Goal: Information Seeking & Learning: Learn about a topic

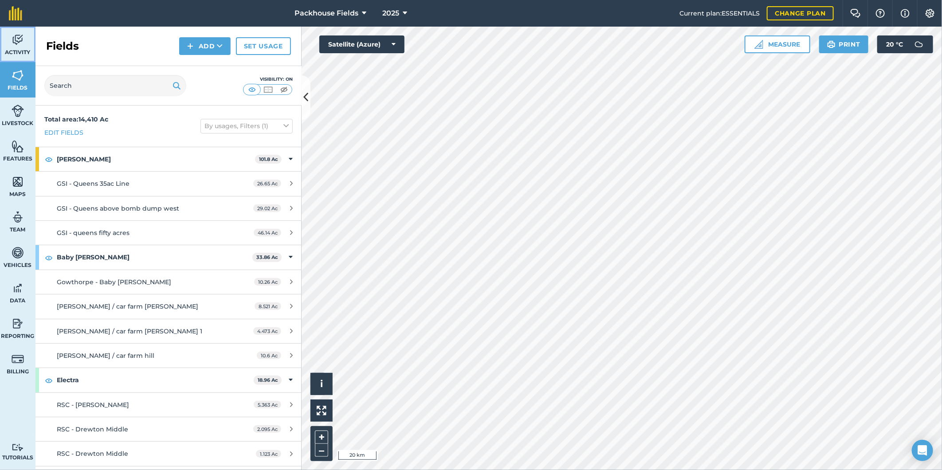
click at [16, 49] on span "Activity" at bounding box center [17, 52] width 35 height 7
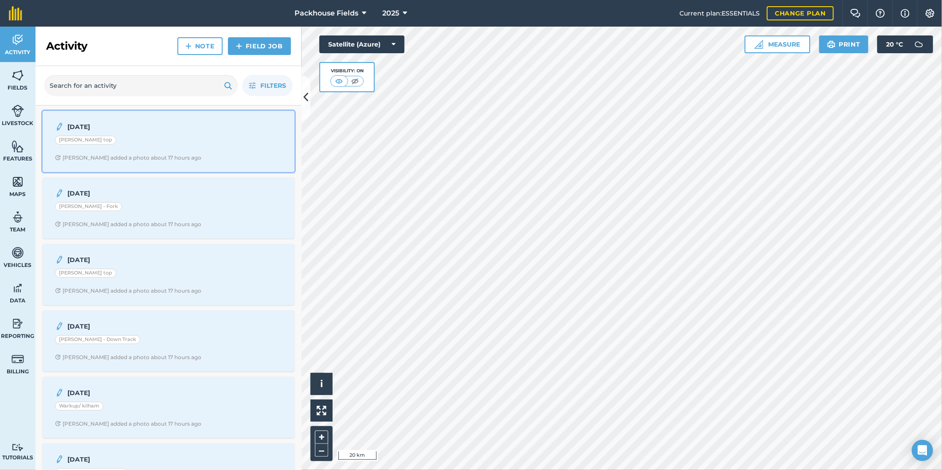
click at [170, 128] on strong "[DATE]" at bounding box center [137, 127] width 141 height 10
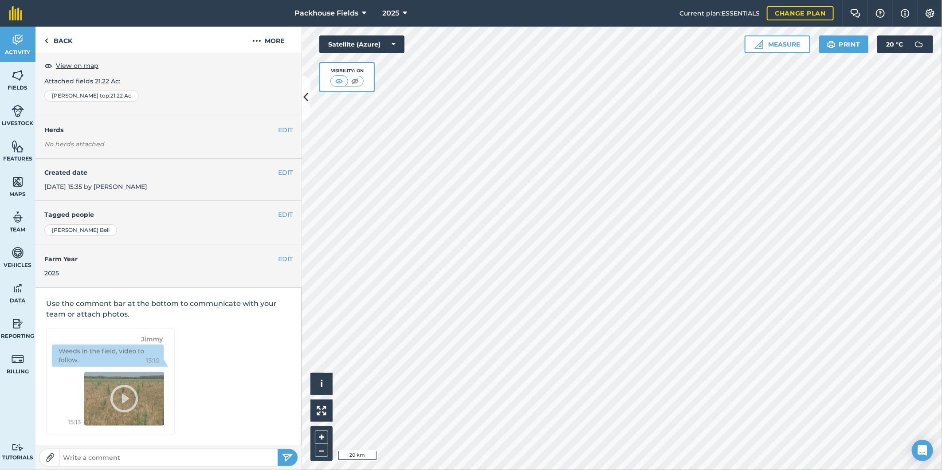
scroll to position [3, 0]
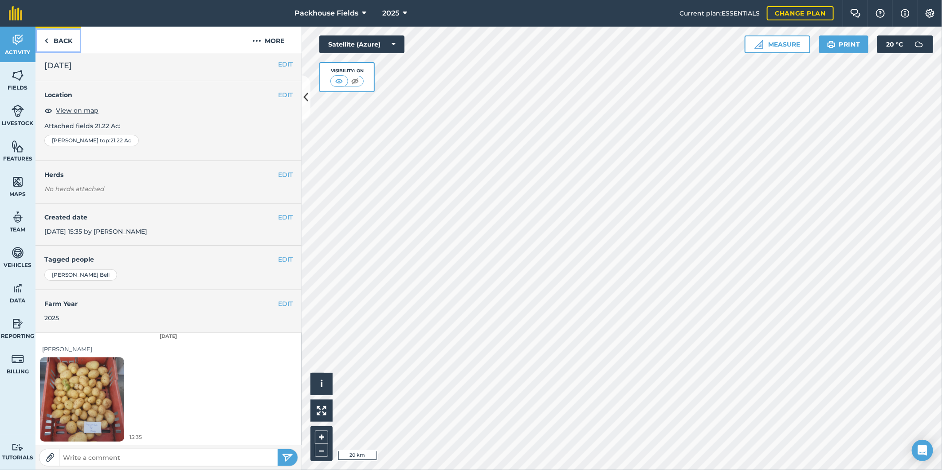
click at [61, 41] on link "Back" at bounding box center [58, 40] width 46 height 26
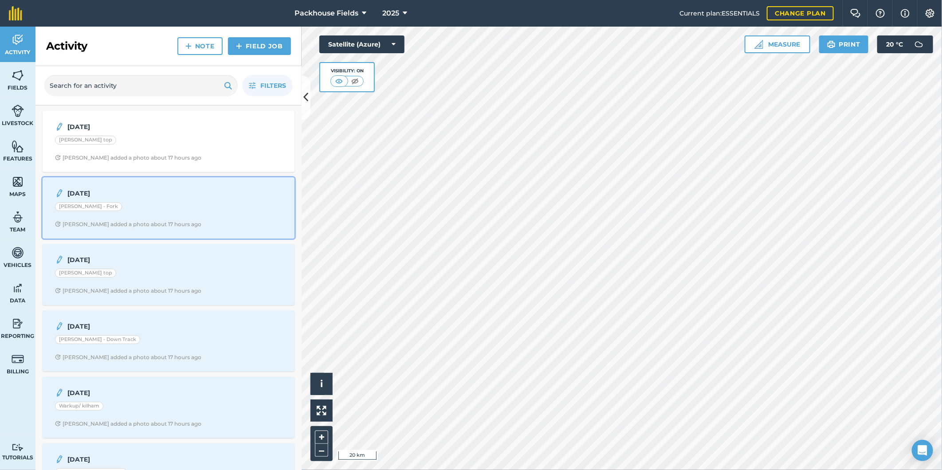
click at [197, 232] on div "[DATE] [PERSON_NAME] - Fork [PERSON_NAME] added a photo about 17 hours ago" at bounding box center [168, 208] width 241 height 51
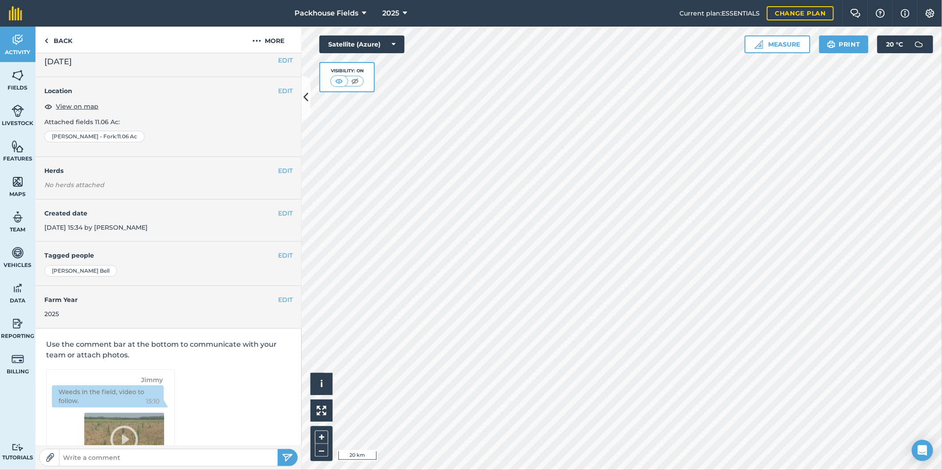
scroll to position [3, 0]
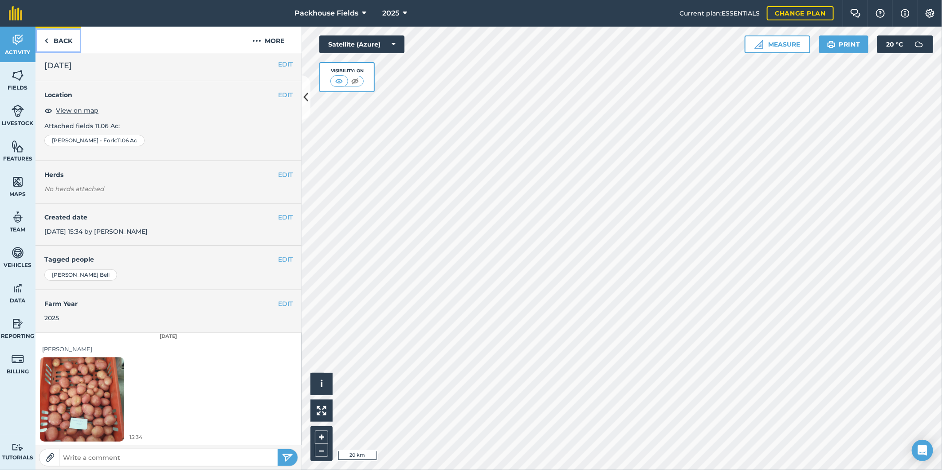
click at [60, 37] on link "Back" at bounding box center [58, 40] width 46 height 26
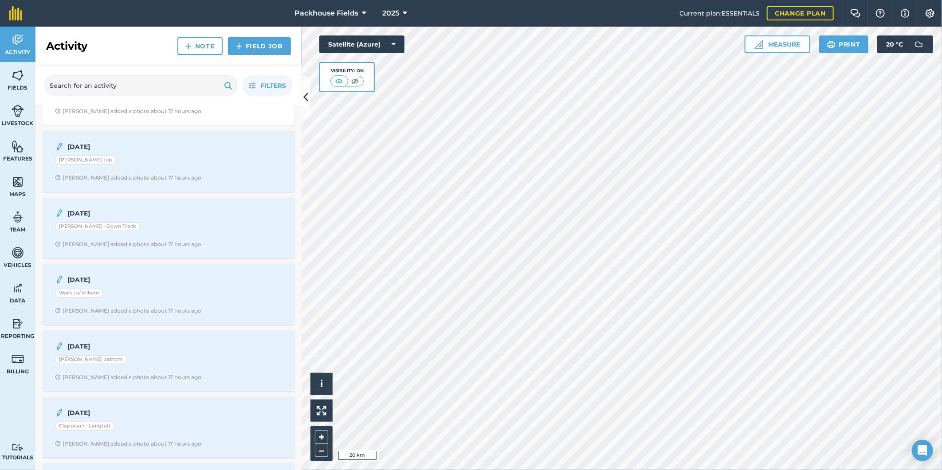
scroll to position [114, 0]
click at [152, 166] on div "[PERSON_NAME] top" at bounding box center [168, 160] width 227 height 12
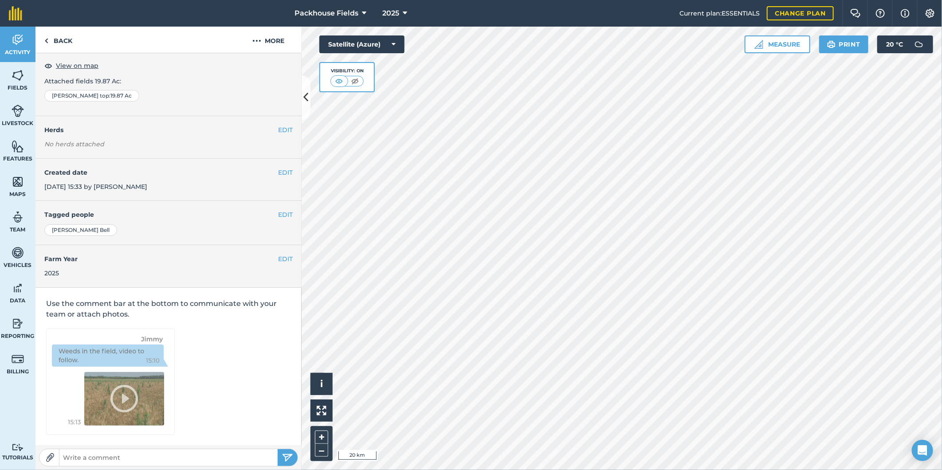
scroll to position [3, 0]
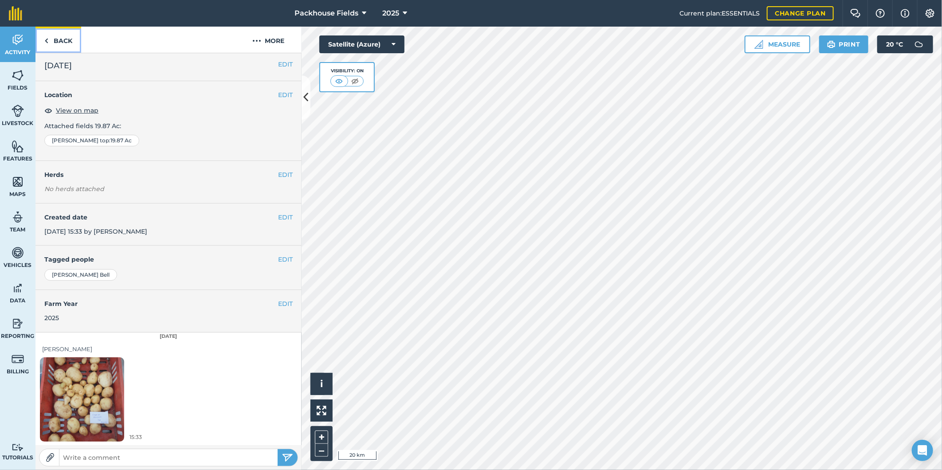
click at [60, 38] on link "Back" at bounding box center [58, 40] width 46 height 26
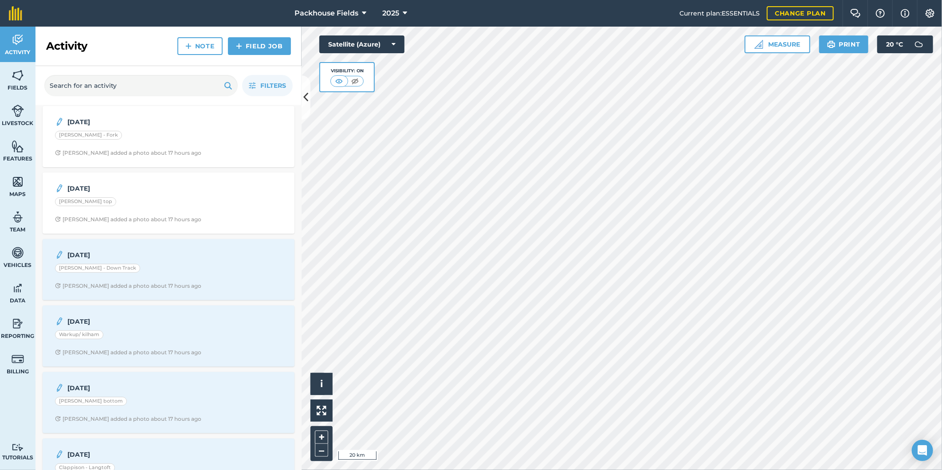
scroll to position [98, 0]
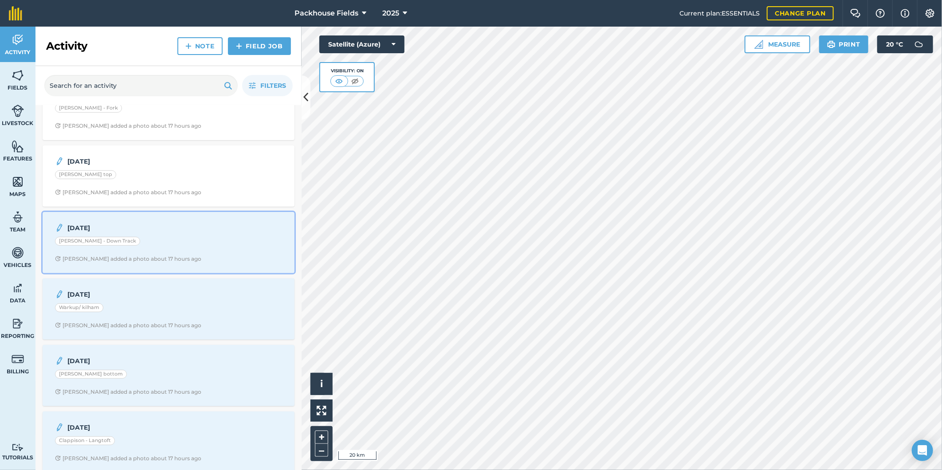
click at [160, 236] on div "[DATE] [PERSON_NAME] - Down Track [PERSON_NAME] added a photo about 17 hours ago" at bounding box center [168, 242] width 241 height 51
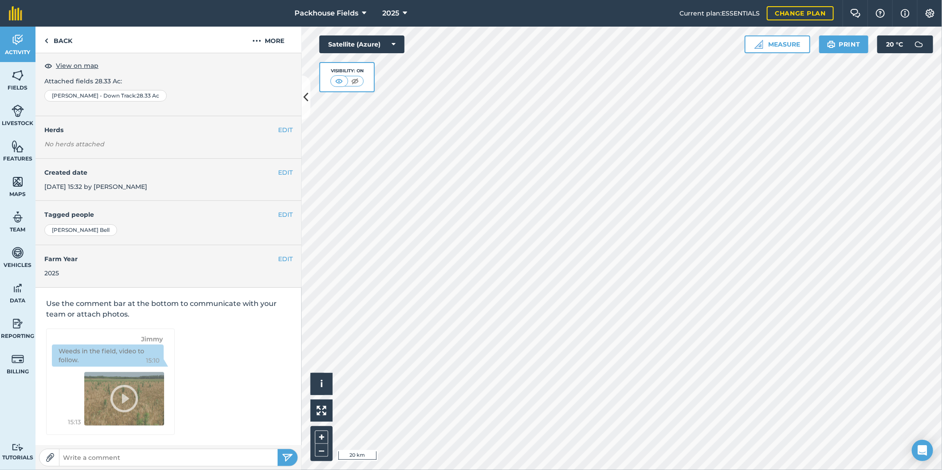
scroll to position [3, 0]
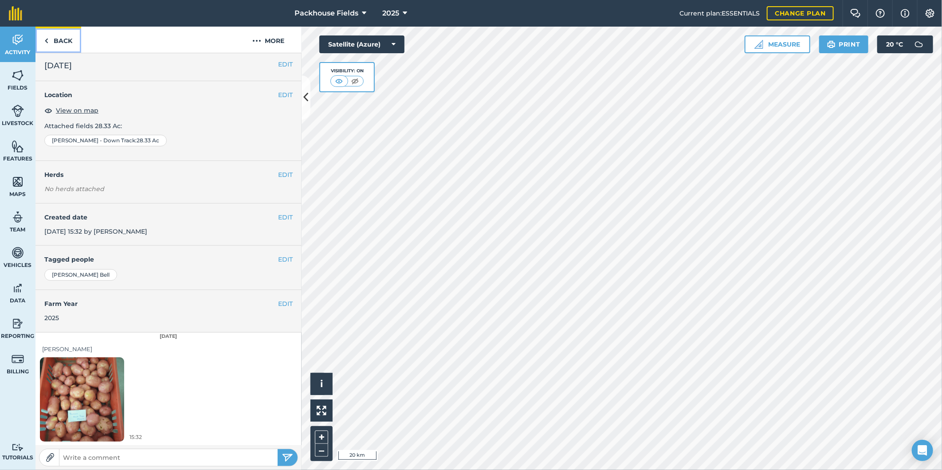
click at [50, 41] on link "Back" at bounding box center [58, 40] width 46 height 26
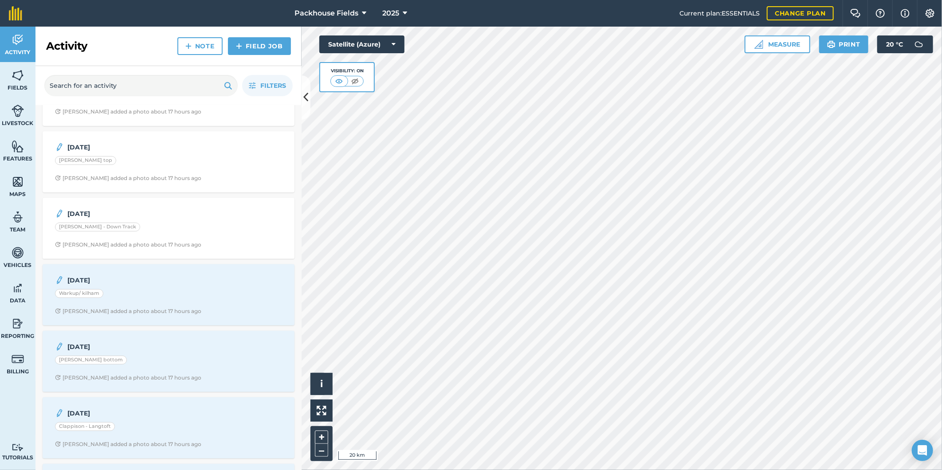
scroll to position [114, 0]
click at [229, 313] on span "[PERSON_NAME] added a photo about 17 hours ago" at bounding box center [168, 309] width 227 height 7
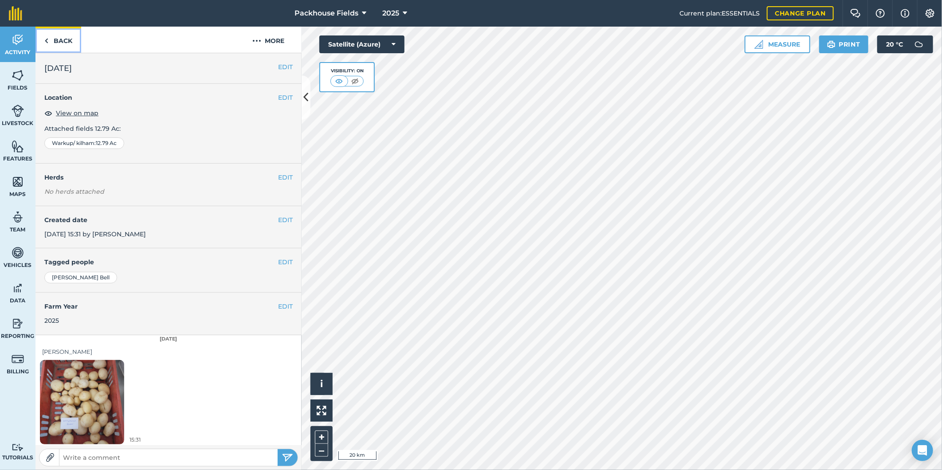
click at [58, 38] on link "Back" at bounding box center [58, 40] width 46 height 26
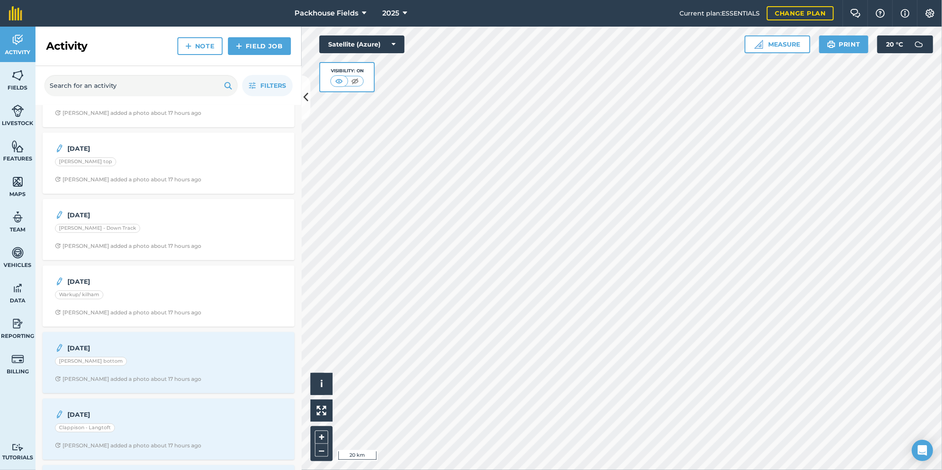
scroll to position [131, 0]
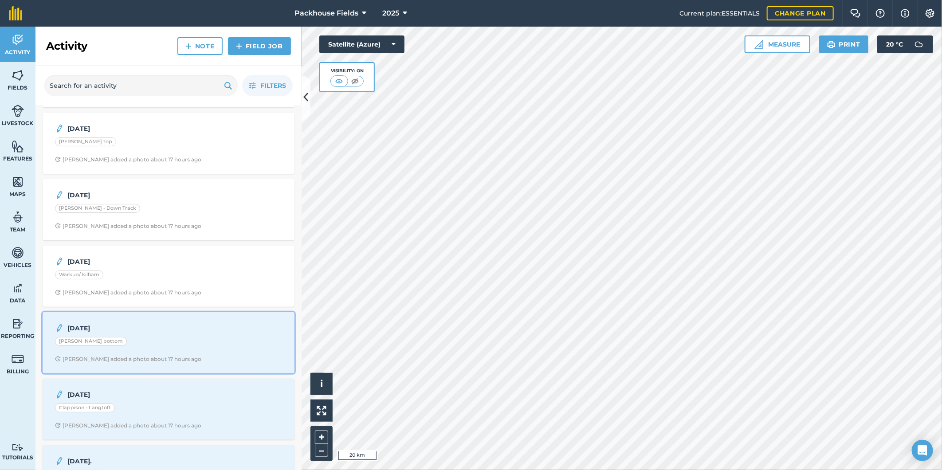
click at [189, 340] on div "[PERSON_NAME] bottom" at bounding box center [168, 343] width 227 height 12
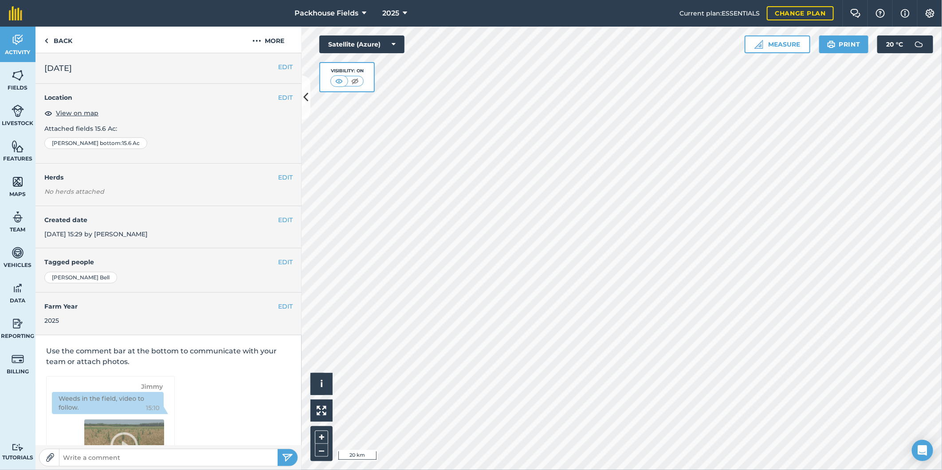
scroll to position [3, 0]
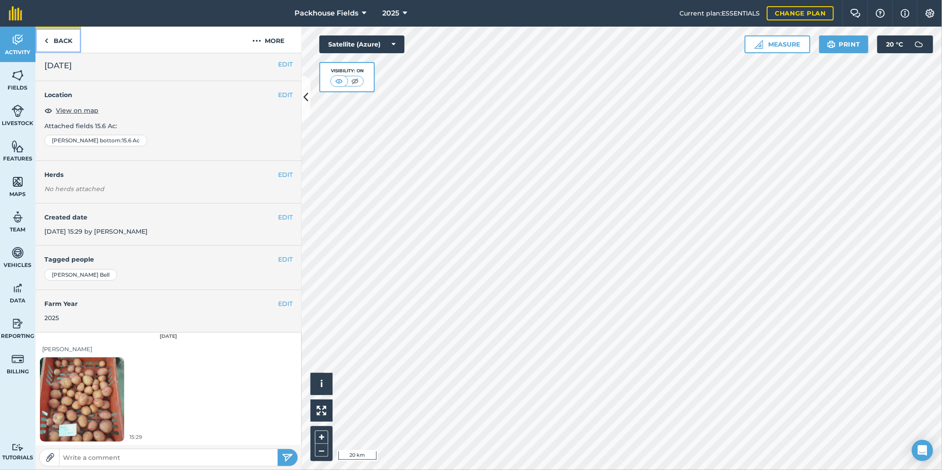
click at [68, 41] on link "Back" at bounding box center [58, 40] width 46 height 26
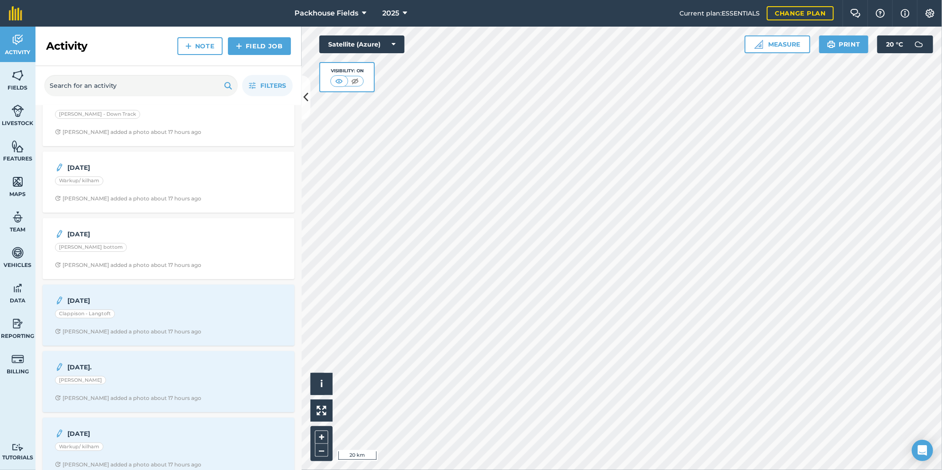
scroll to position [230, 0]
click at [214, 310] on div "Clappison - Langtoft" at bounding box center [168, 311] width 227 height 12
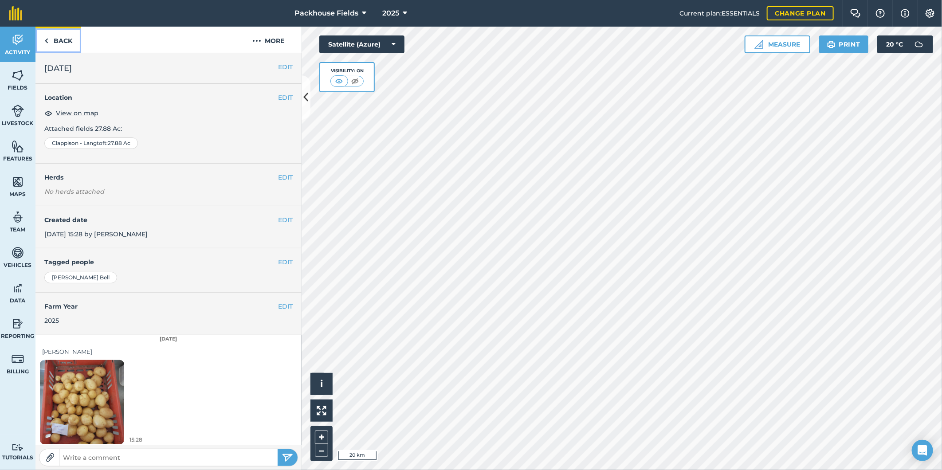
click at [72, 39] on link "Back" at bounding box center [58, 40] width 46 height 26
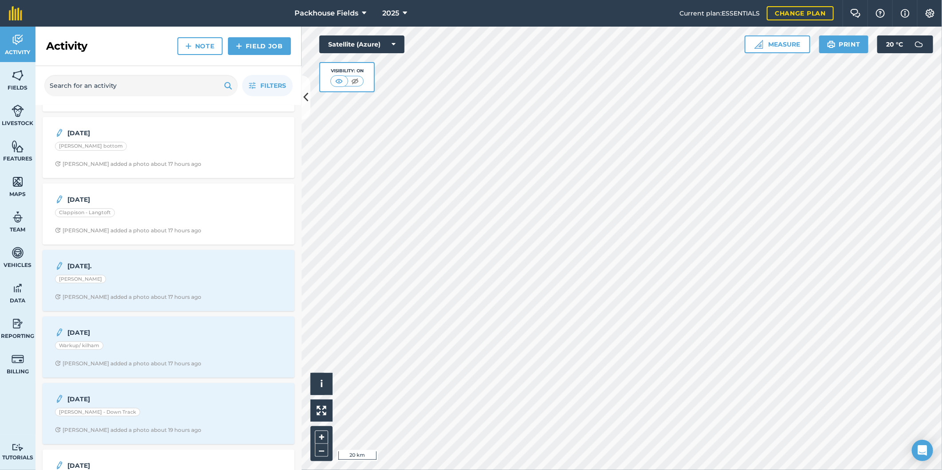
scroll to position [329, 0]
click at [216, 291] on div "[DATE]. [PERSON_NAME] [PERSON_NAME] added a photo about 17 hours ago" at bounding box center [168, 278] width 241 height 51
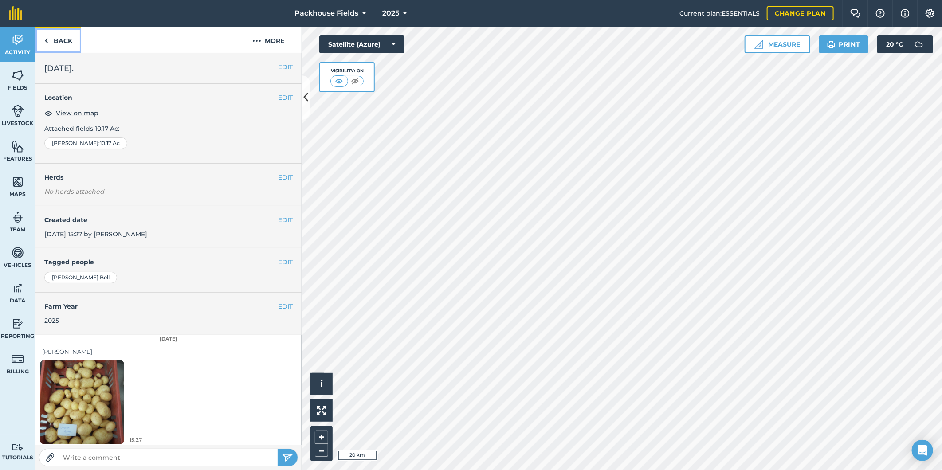
click at [67, 42] on link "Back" at bounding box center [58, 40] width 46 height 26
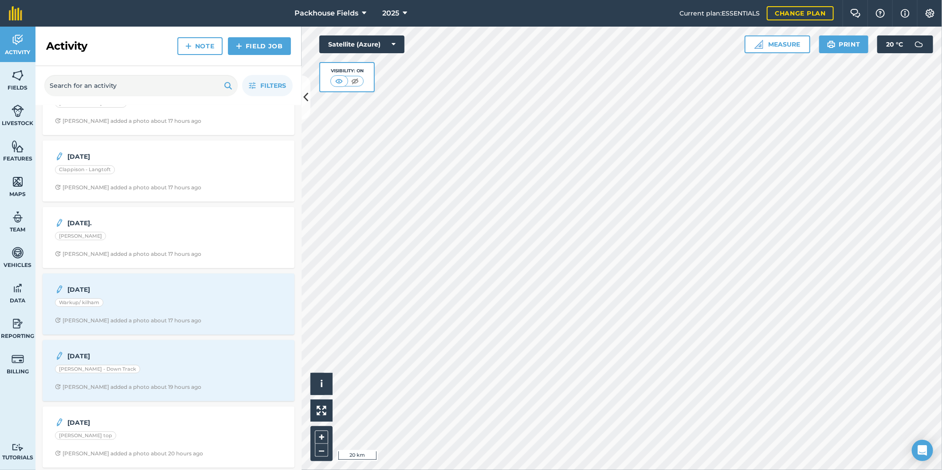
scroll to position [378, 0]
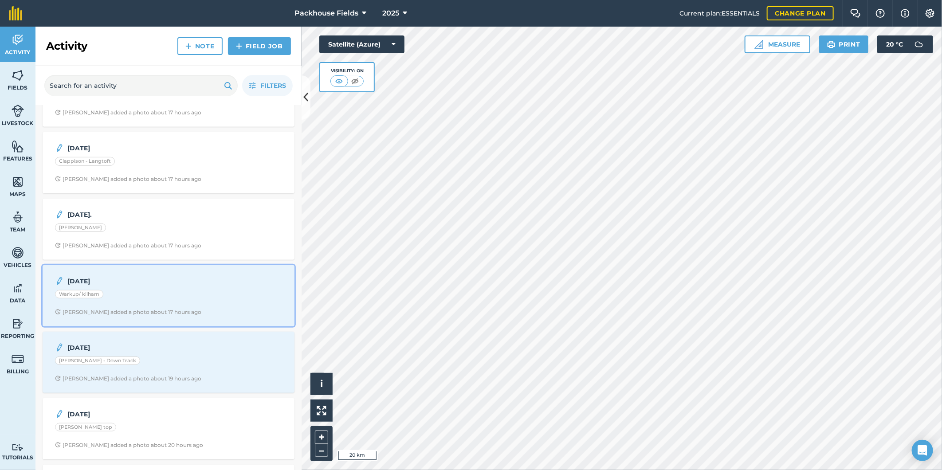
click at [214, 304] on div "[DATE] Warkup/ [PERSON_NAME] added a photo about 17 hours ago" at bounding box center [168, 296] width 241 height 51
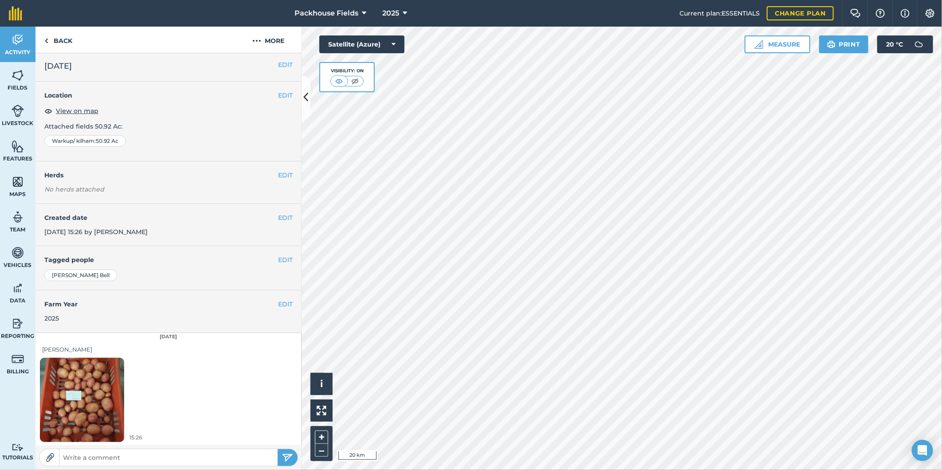
scroll to position [3, 0]
click at [55, 42] on link "Back" at bounding box center [58, 40] width 46 height 26
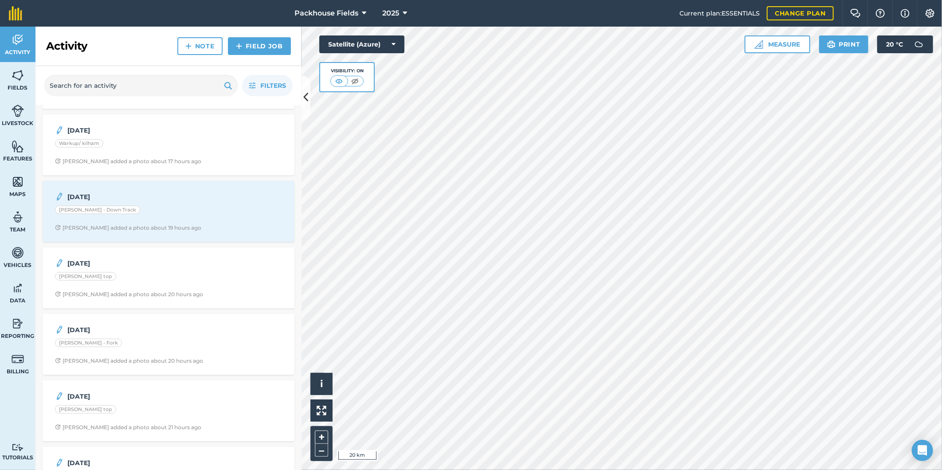
scroll to position [558, 0]
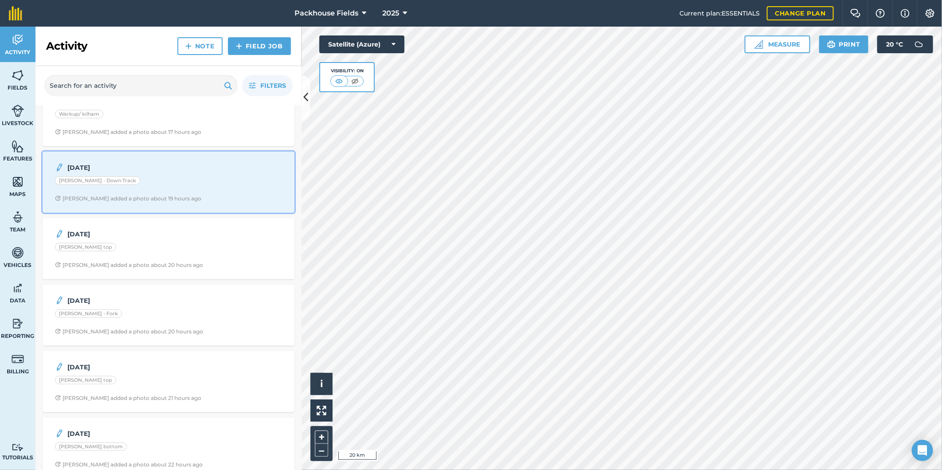
click at [151, 173] on strong "[DATE]" at bounding box center [137, 168] width 141 height 10
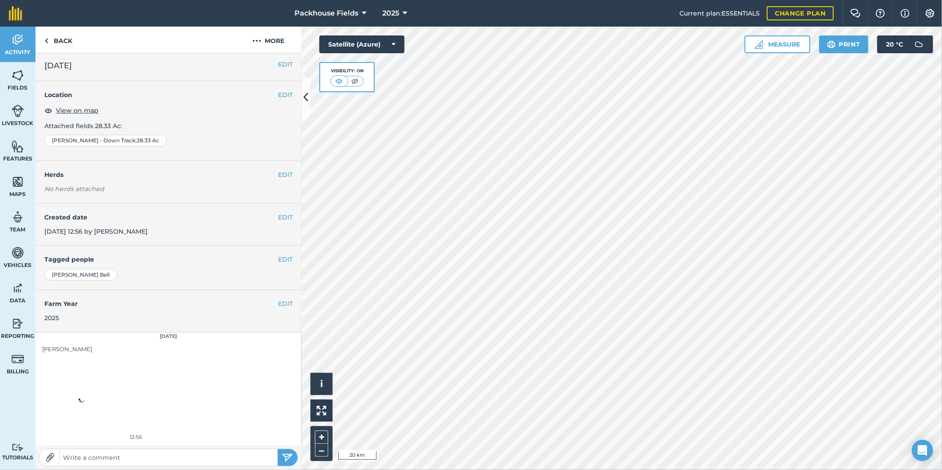
scroll to position [3, 0]
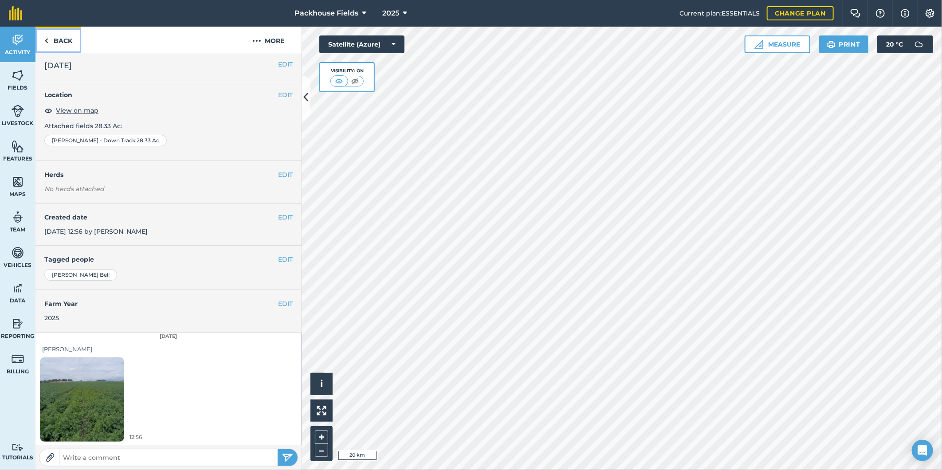
click at [71, 41] on link "Back" at bounding box center [58, 40] width 46 height 26
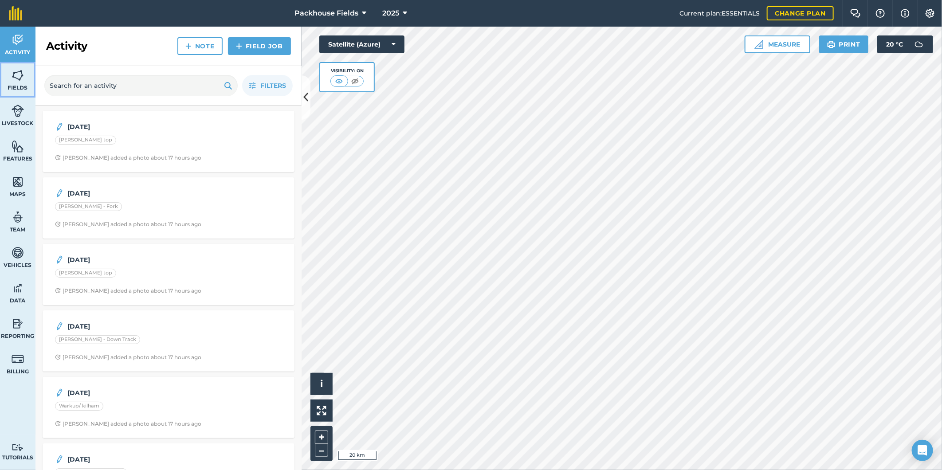
click at [25, 82] on link "Fields" at bounding box center [17, 79] width 35 height 35
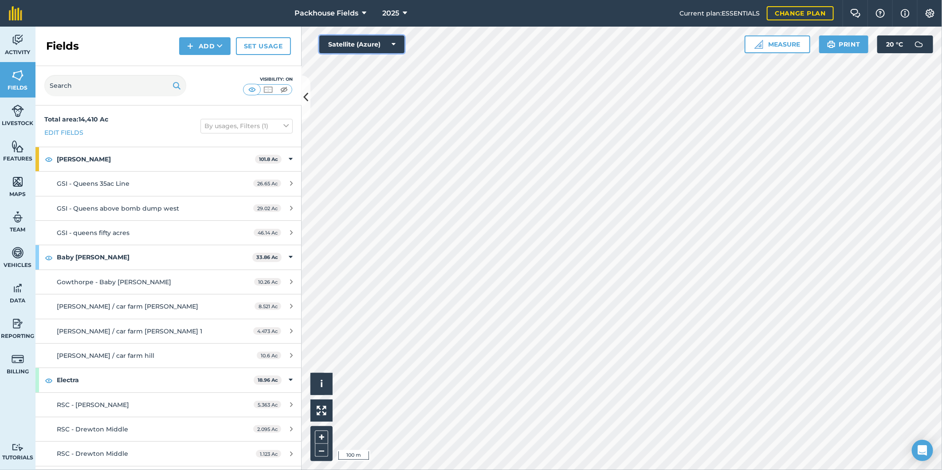
click at [359, 41] on button "Satellite (Azure)" at bounding box center [361, 44] width 85 height 18
click at [380, 78] on button "Satellite (Mapbox)" at bounding box center [361, 80] width 85 height 18
